Goal: Task Accomplishment & Management: Use online tool/utility

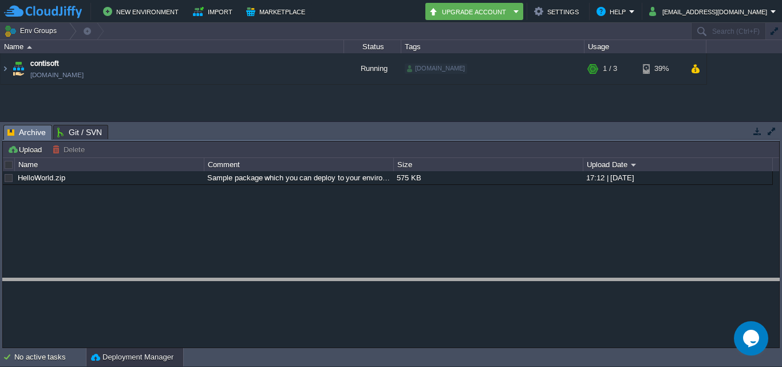
drag, startPoint x: 279, startPoint y: 126, endPoint x: 311, endPoint y: 280, distance: 157.8
click at [311, 280] on body "New Environment Import Marketplace Bonus ₹0.00 Upgrade Account Settings Help [E…" at bounding box center [391, 183] width 782 height 367
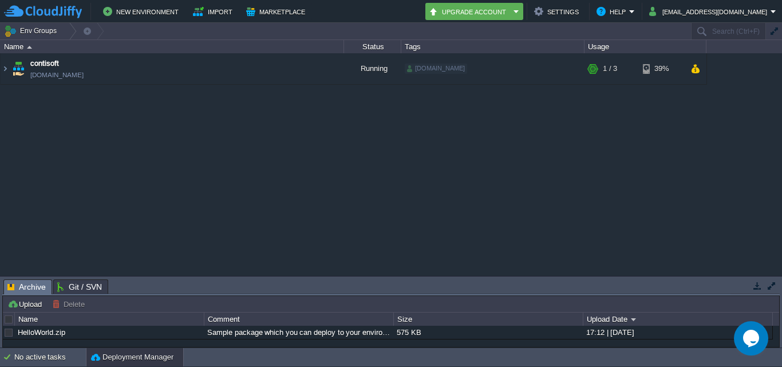
click at [0, 70] on table "contisoft [DOMAIN_NAME] Running [DOMAIN_NAME] + Add to Env Group RAM 13% CPU 1%…" at bounding box center [353, 68] width 707 height 31
click at [5, 70] on img at bounding box center [5, 68] width 9 height 31
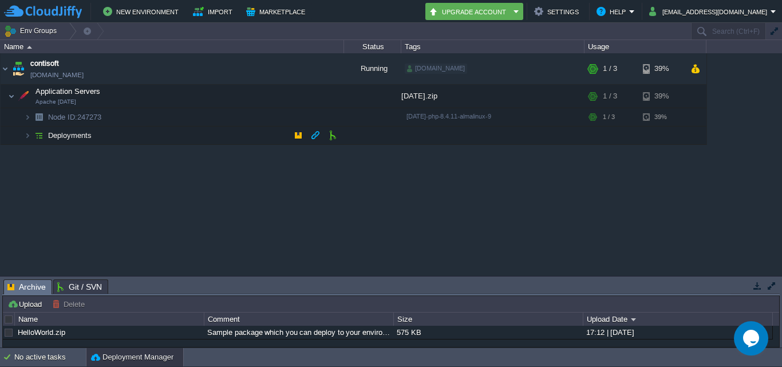
click at [251, 133] on td "Deployments" at bounding box center [172, 136] width 343 height 18
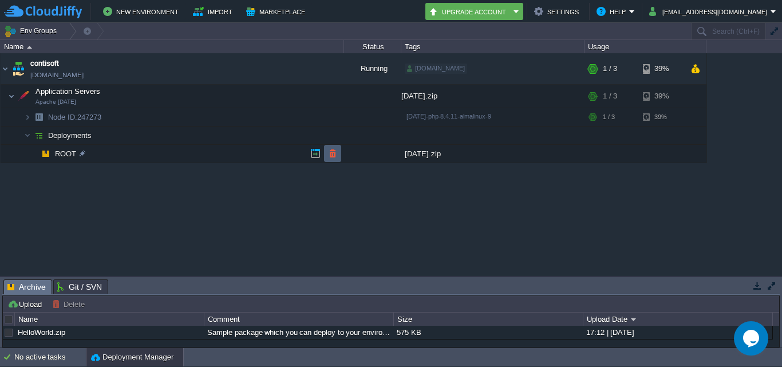
click at [330, 153] on button "button" at bounding box center [332, 153] width 10 height 10
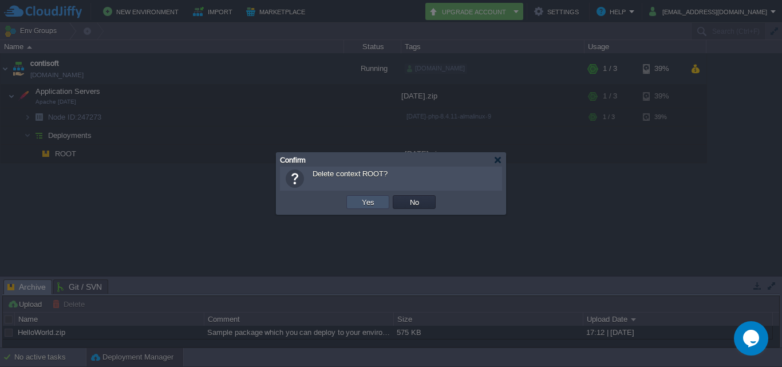
click at [373, 200] on button "Yes" at bounding box center [367, 202] width 19 height 10
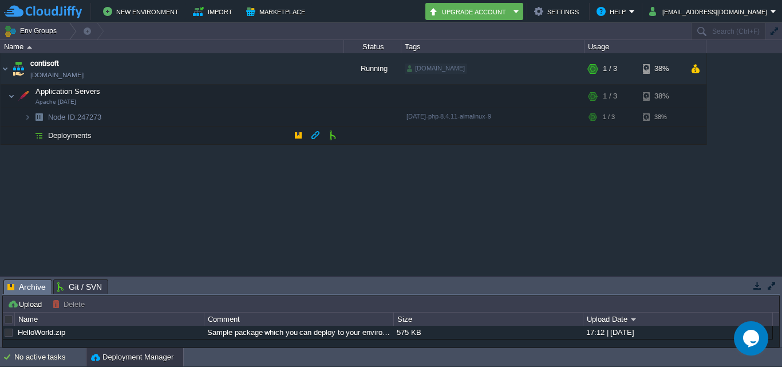
click at [58, 133] on span "Deployments" at bounding box center [70, 136] width 46 height 10
click at [219, 96] on button "button" at bounding box center [224, 96] width 10 height 10
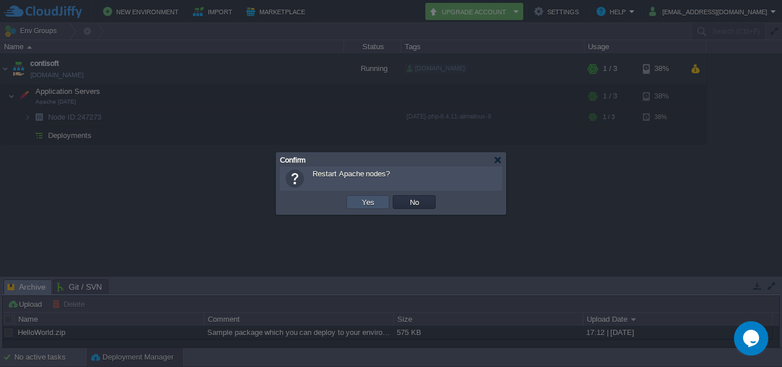
click at [364, 207] on button "Yes" at bounding box center [367, 202] width 19 height 10
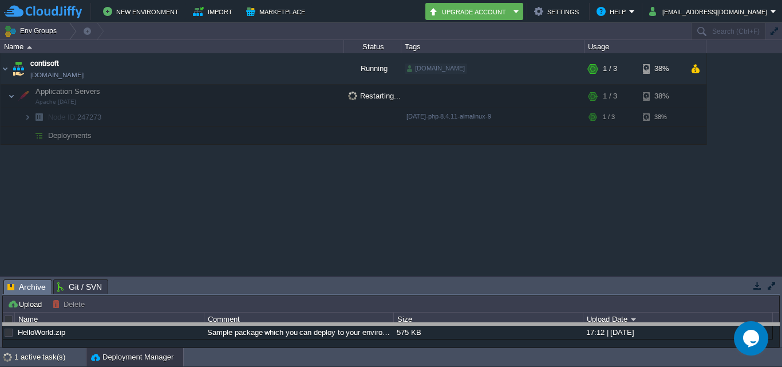
drag, startPoint x: 654, startPoint y: 280, endPoint x: 631, endPoint y: 389, distance: 111.3
click at [631, 366] on html "New Environment Import Marketplace Bonus ₹0.00 Upgrade Account Settings Help [E…" at bounding box center [391, 183] width 782 height 367
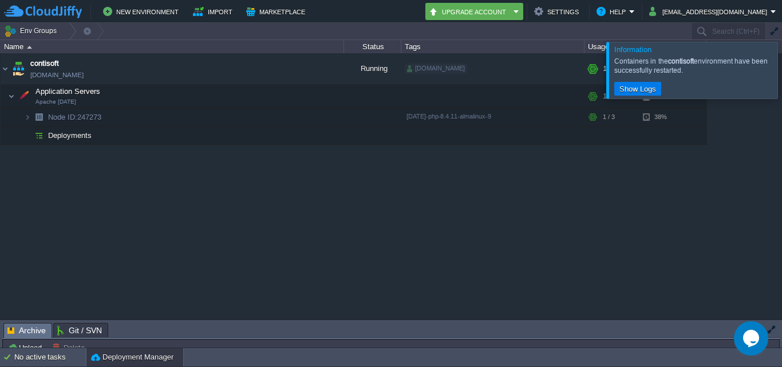
click at [781, 78] on div at bounding box center [796, 70] width 0 height 56
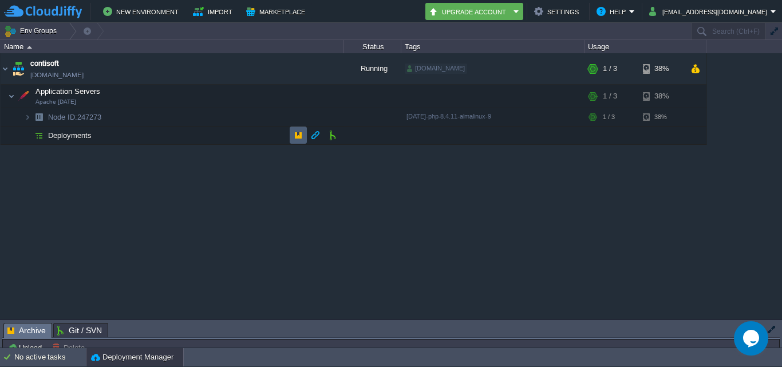
click at [293, 137] on td at bounding box center [298, 135] width 17 height 17
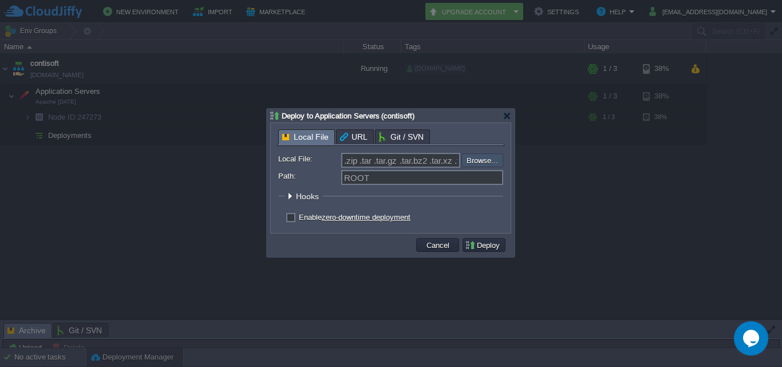
click at [476, 159] on input "file" at bounding box center [430, 160] width 145 height 14
type input "C:\fakepath\[DATE].zip"
type input "[DATE].zip"
click at [482, 245] on button "Deploy" at bounding box center [484, 245] width 38 height 10
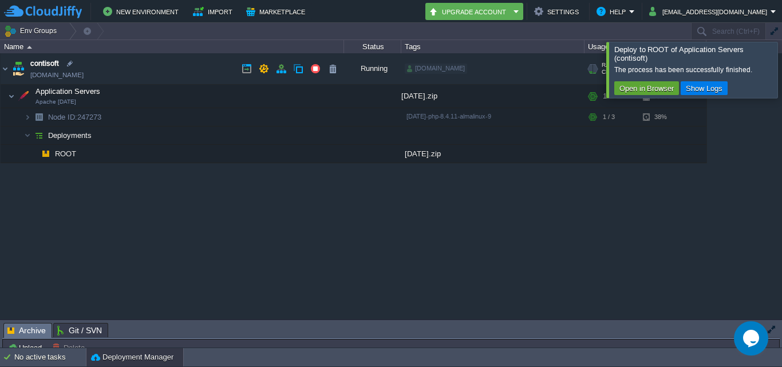
click at [67, 73] on link "[DOMAIN_NAME]" at bounding box center [56, 74] width 53 height 11
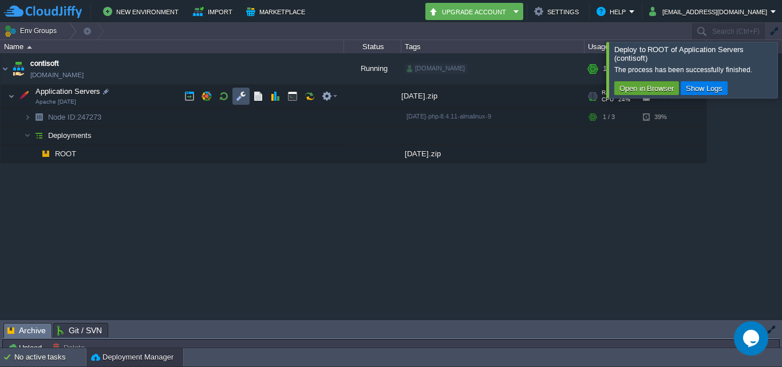
click at [236, 94] on button "button" at bounding box center [241, 96] width 10 height 10
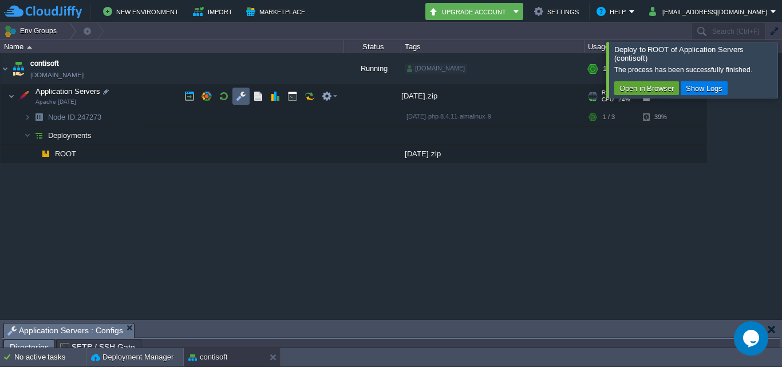
scroll to position [21, 0]
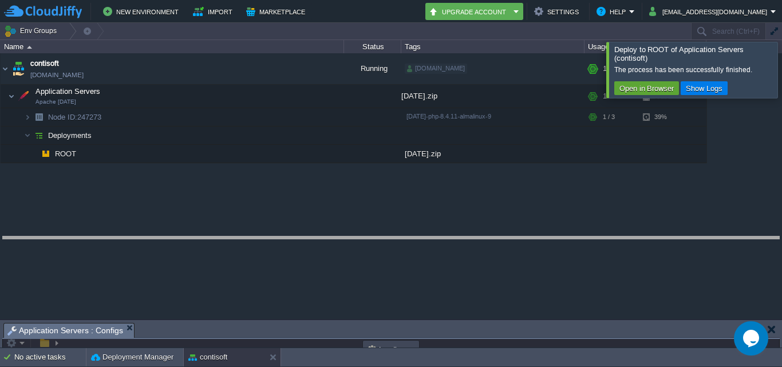
drag, startPoint x: 254, startPoint y: 326, endPoint x: 224, endPoint y: 223, distance: 107.8
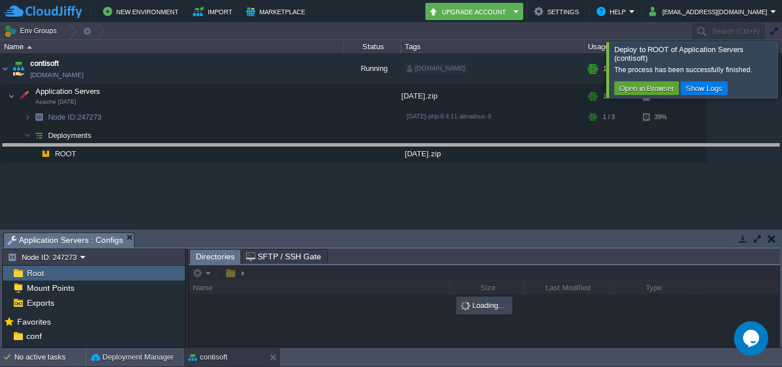
drag, startPoint x: 248, startPoint y: 235, endPoint x: 271, endPoint y: 146, distance: 91.5
click at [271, 146] on body "New Environment Import Marketplace Bonus ₹0.00 Upgrade Account Settings Help [E…" at bounding box center [391, 183] width 782 height 367
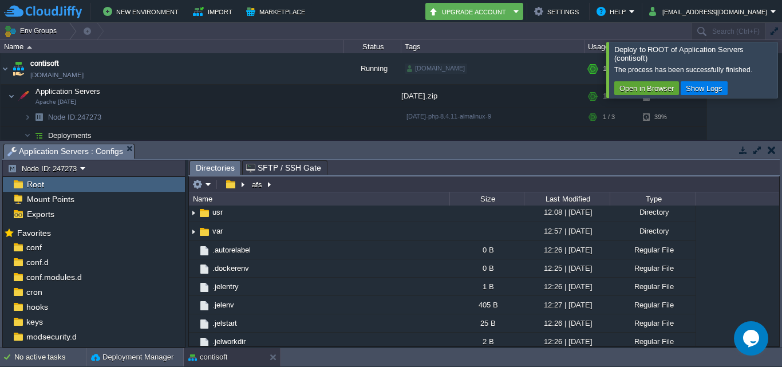
scroll to position [343, 0]
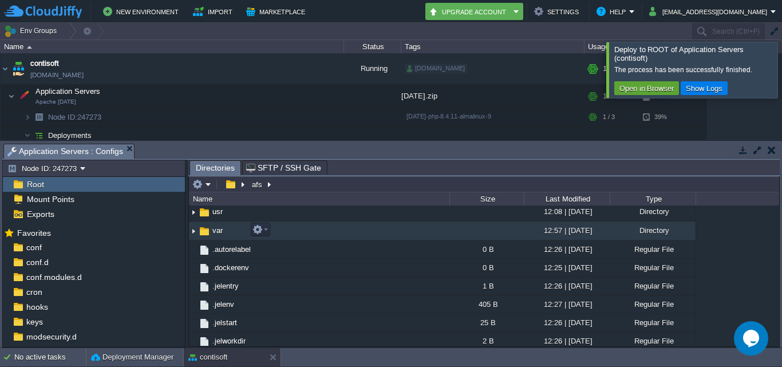
click at [336, 227] on td "var" at bounding box center [319, 231] width 260 height 19
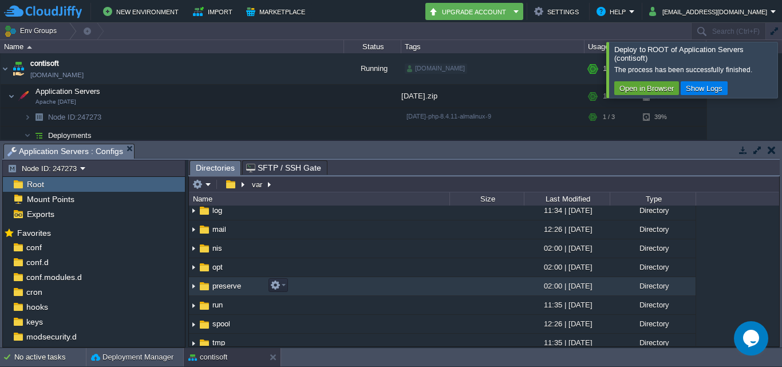
scroll to position [274, 0]
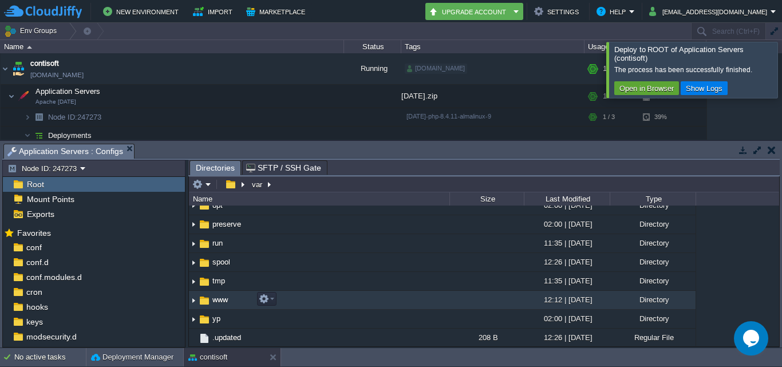
click at [315, 296] on td "www" at bounding box center [319, 300] width 260 height 19
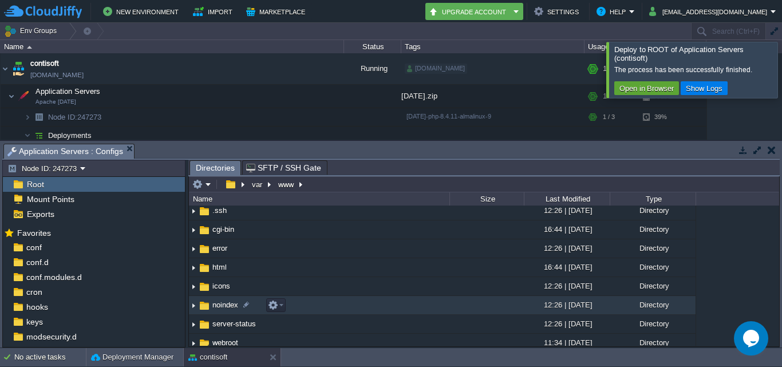
scroll to position [57, 0]
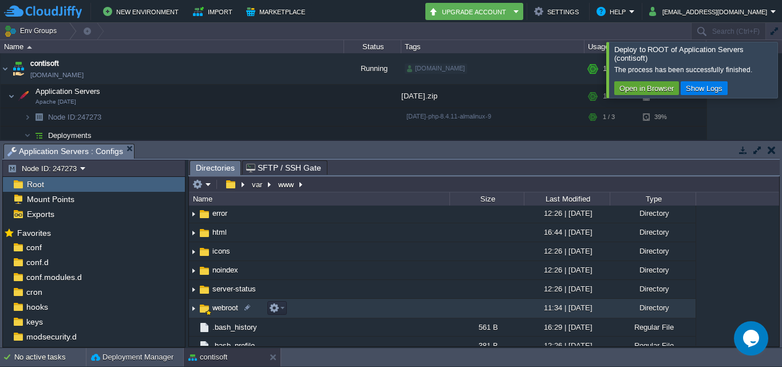
click at [357, 313] on td "webroot" at bounding box center [319, 308] width 260 height 19
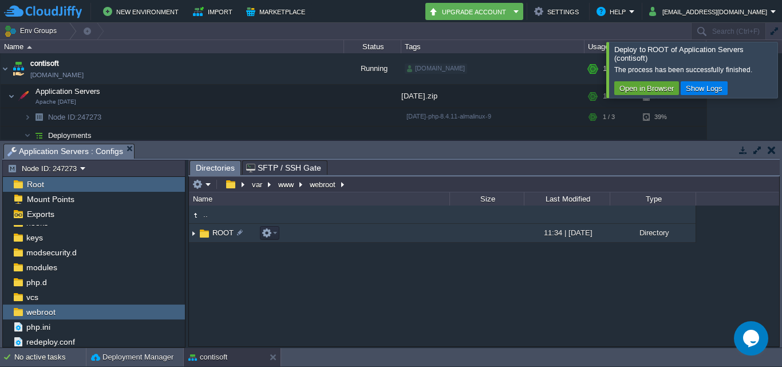
click at [366, 241] on td "ROOT" at bounding box center [319, 233] width 260 height 19
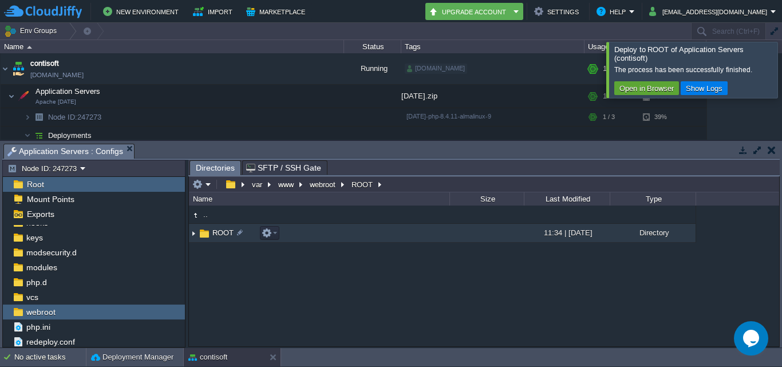
click at [366, 241] on td "ROOT" at bounding box center [319, 233] width 260 height 19
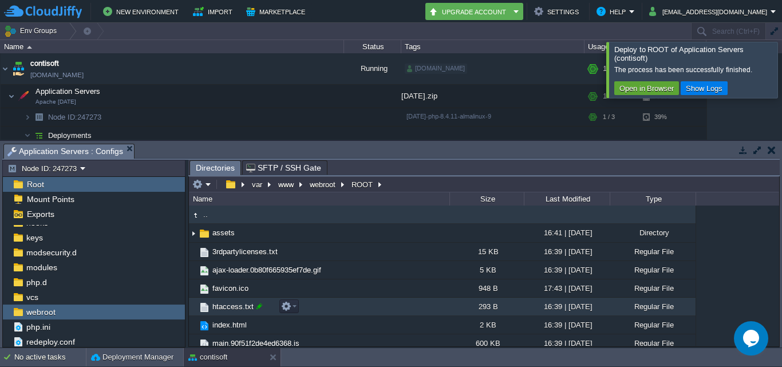
click at [261, 307] on div at bounding box center [259, 306] width 10 height 10
click at [238, 310] on span "htaccess" at bounding box center [228, 307] width 34 height 10
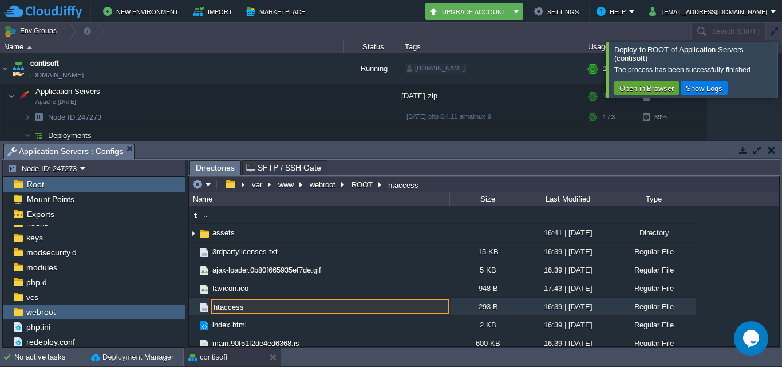
click at [214, 308] on input "htaccess" at bounding box center [330, 306] width 239 height 15
click at [279, 307] on input ".htaccess" at bounding box center [330, 306] width 239 height 15
type input ".htaccess"
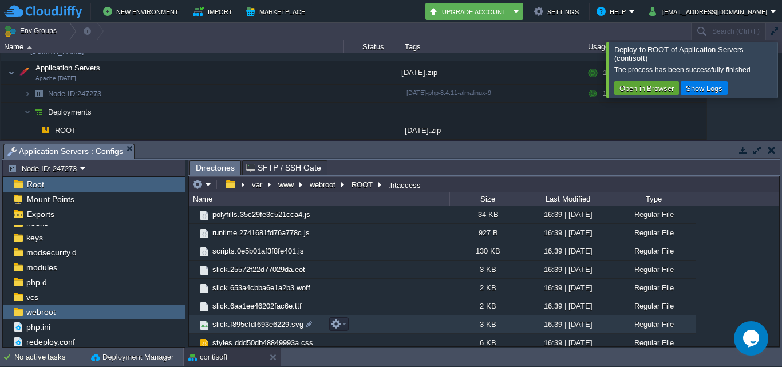
scroll to position [153, 0]
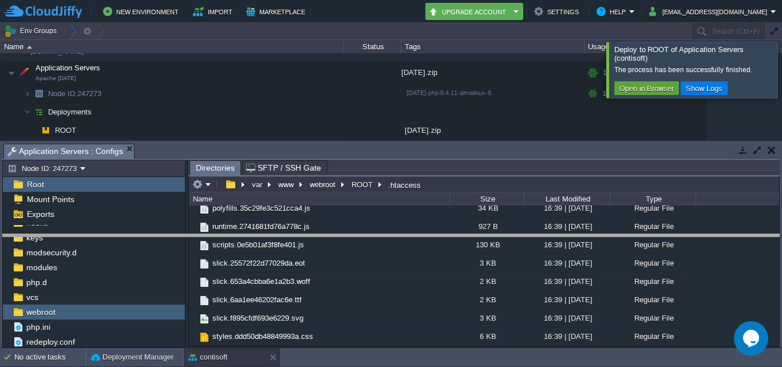
drag, startPoint x: 472, startPoint y: 143, endPoint x: 488, endPoint y: 247, distance: 104.8
click at [488, 247] on body "New Environment Import Marketplace Bonus ₹0.00 Upgrade Account Settings Help [E…" at bounding box center [391, 183] width 782 height 367
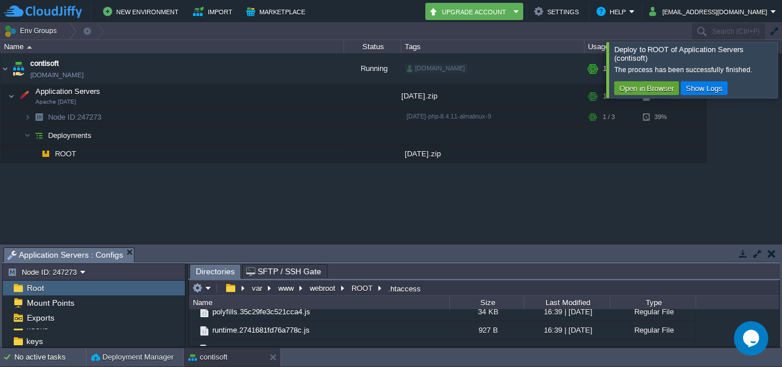
scroll to position [0, 0]
click at [781, 73] on div at bounding box center [796, 70] width 0 height 56
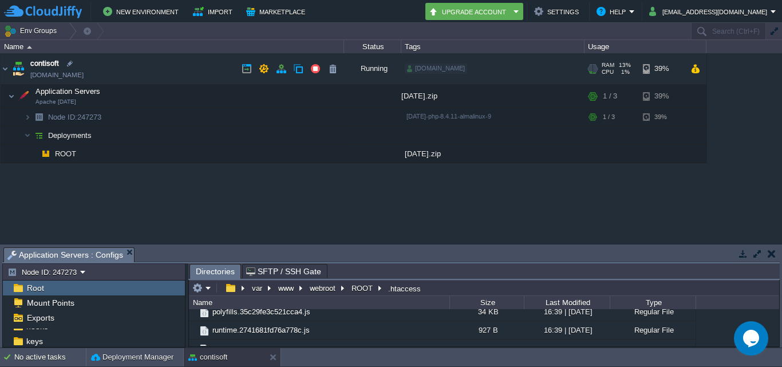
click at [57, 74] on link "[DOMAIN_NAME]" at bounding box center [56, 74] width 53 height 11
